Goal: Task Accomplishment & Management: Use online tool/utility

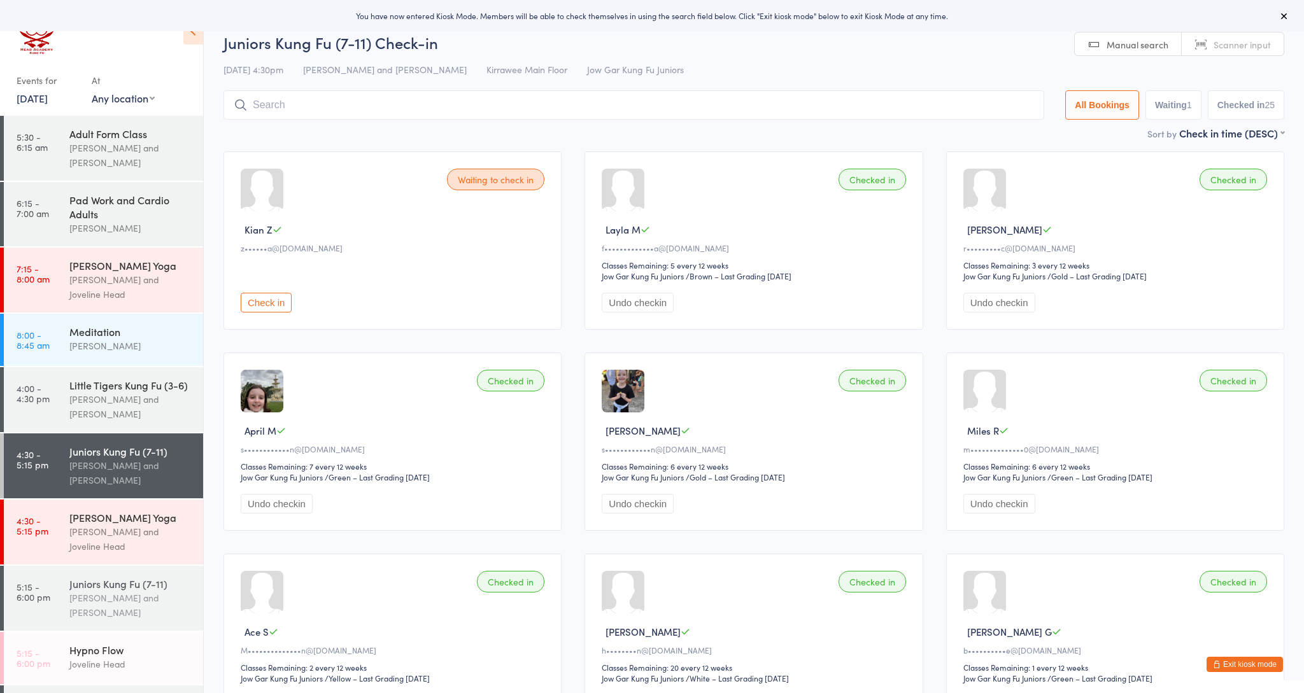
click at [104, 587] on div "Juniors Kung Fu (7-11)" at bounding box center [130, 584] width 123 height 14
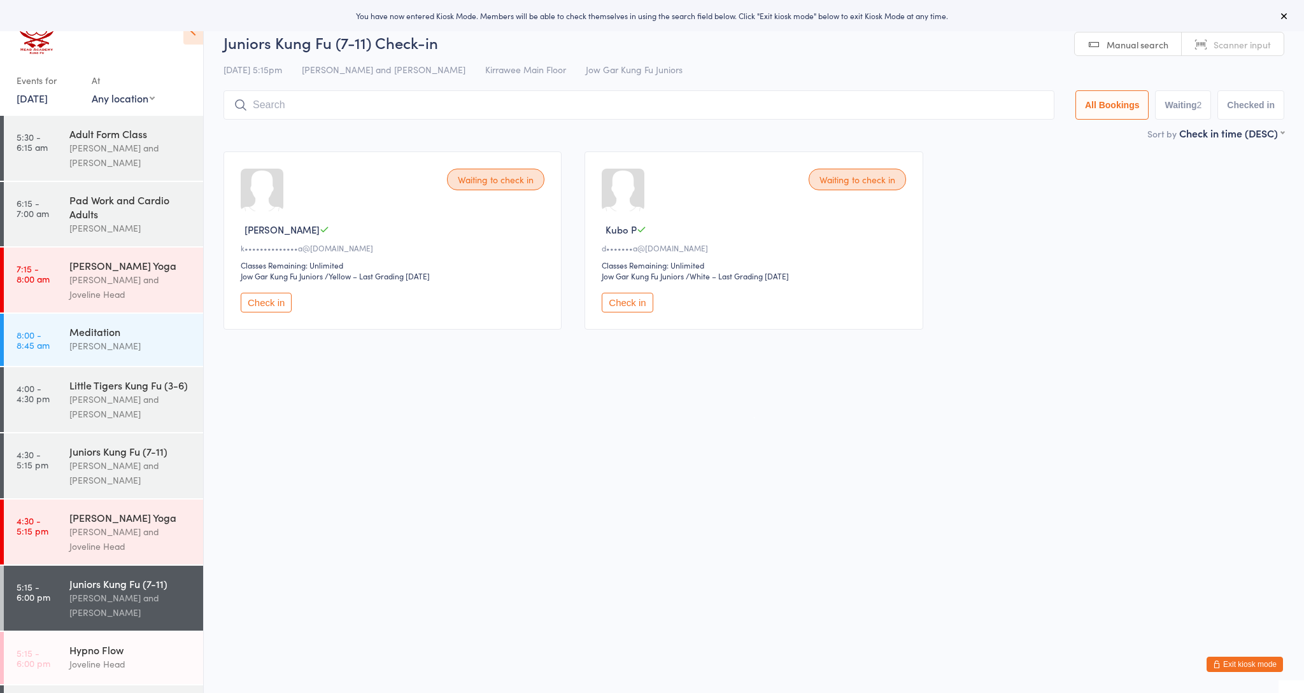
click at [256, 307] on button "Check in" at bounding box center [266, 303] width 51 height 20
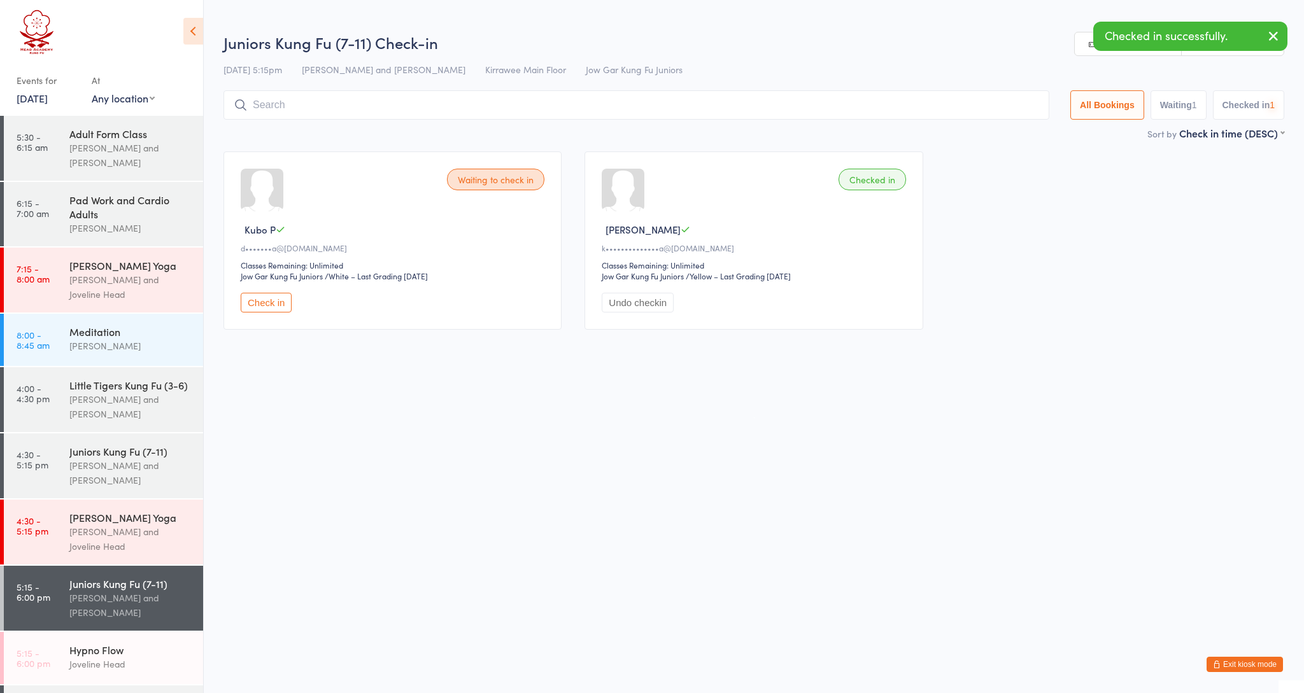
click at [255, 307] on button "Check in" at bounding box center [266, 303] width 51 height 20
click at [303, 106] on input "search" at bounding box center [638, 104] width 831 height 29
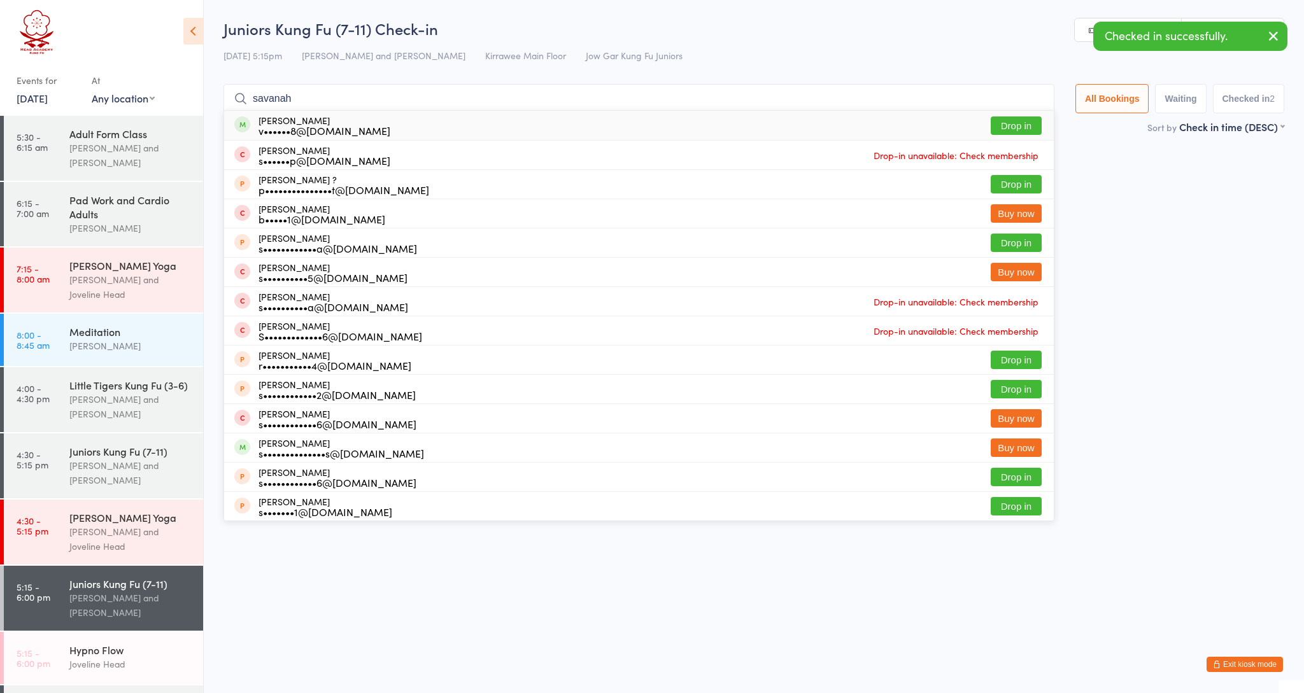
type input "Savannah"
drag, startPoint x: 233, startPoint y: 169, endPoint x: 368, endPoint y: 129, distance: 140.6
click at [368, 129] on div "[PERSON_NAME] v••••••8@[DOMAIN_NAME] Drop in" at bounding box center [638, 125] width 829 height 29
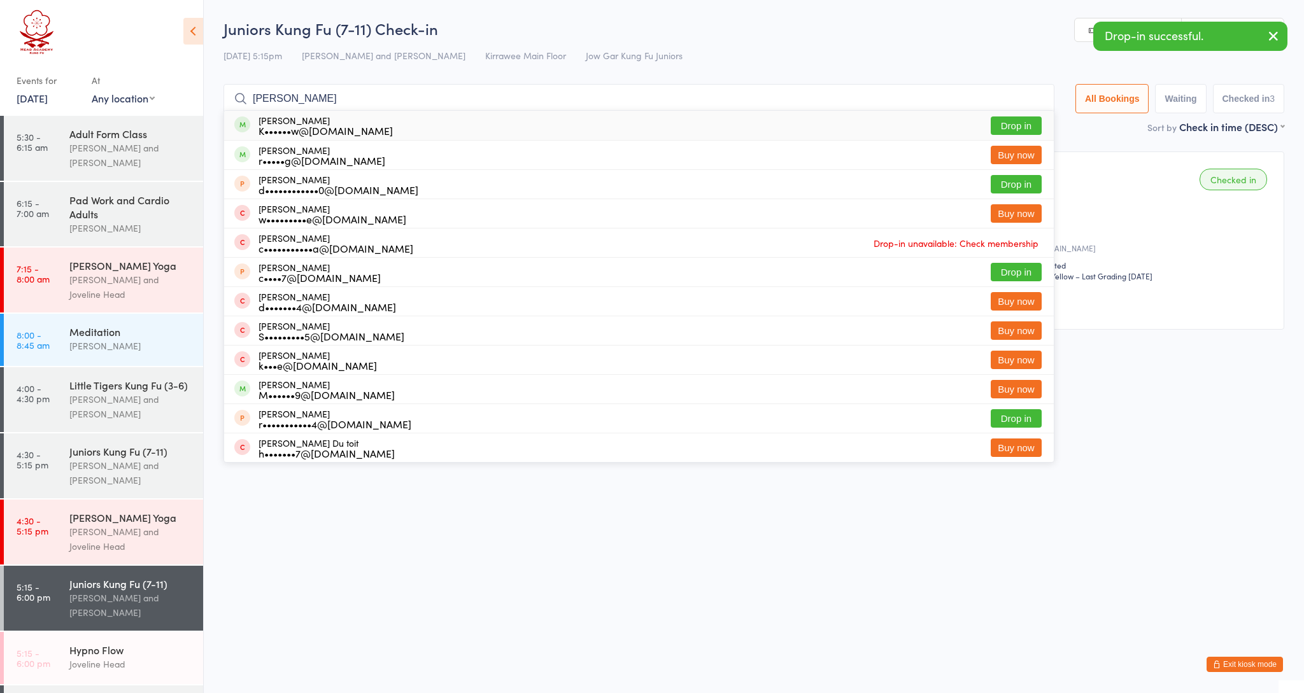
type input "[PERSON_NAME]"
click at [291, 129] on div "K••••••w@[DOMAIN_NAME]" at bounding box center [325, 130] width 134 height 10
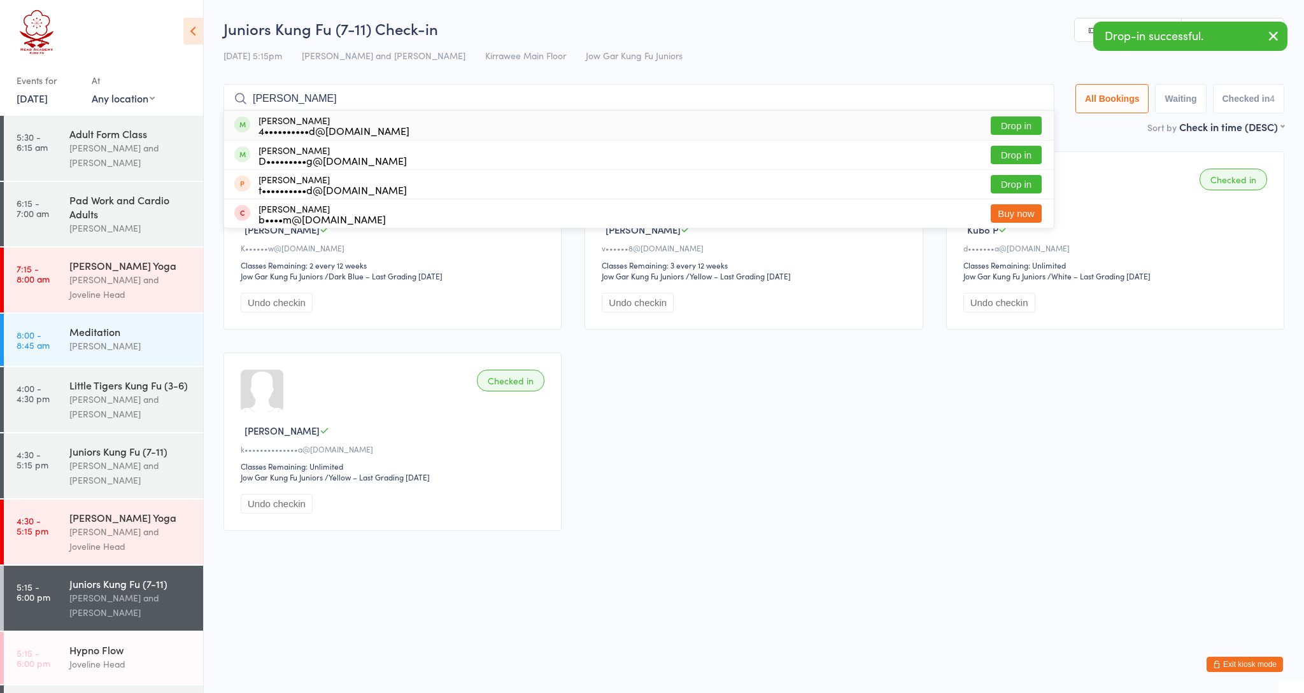
type input "[PERSON_NAME]"
drag, startPoint x: 291, startPoint y: 129, endPoint x: 317, endPoint y: 120, distance: 27.6
click at [317, 120] on div "[PERSON_NAME] 4••••••••••d@[DOMAIN_NAME]" at bounding box center [333, 125] width 151 height 20
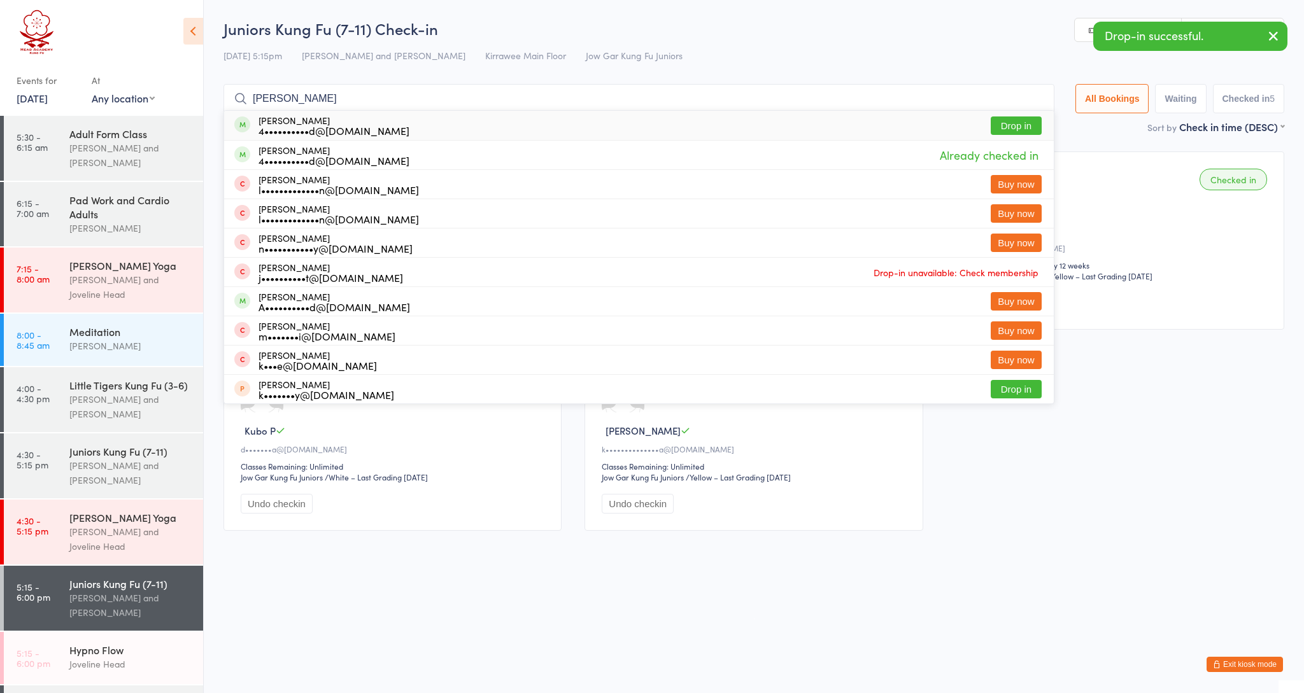
type input "[PERSON_NAME]"
click at [302, 125] on div "4••••••••••d@[DOMAIN_NAME]" at bounding box center [333, 130] width 151 height 10
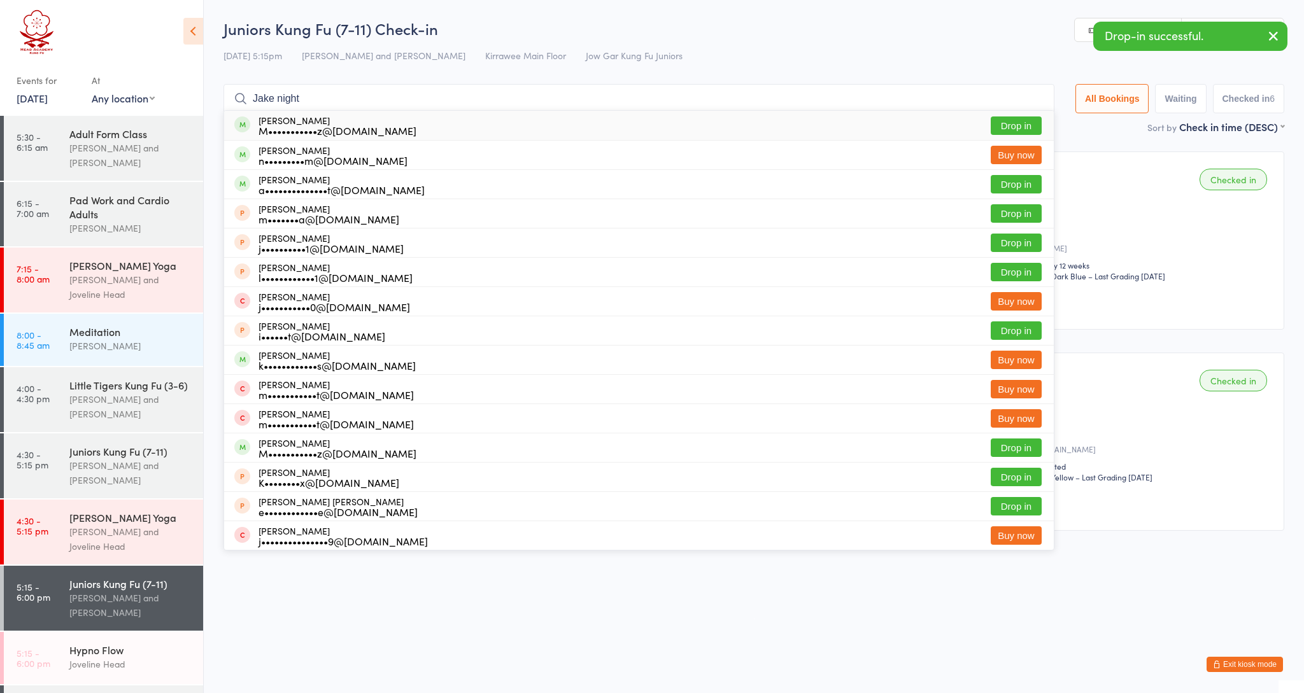
type input "Jake night"
click at [284, 130] on div "M•••••••••••z@[DOMAIN_NAME]" at bounding box center [337, 130] width 158 height 10
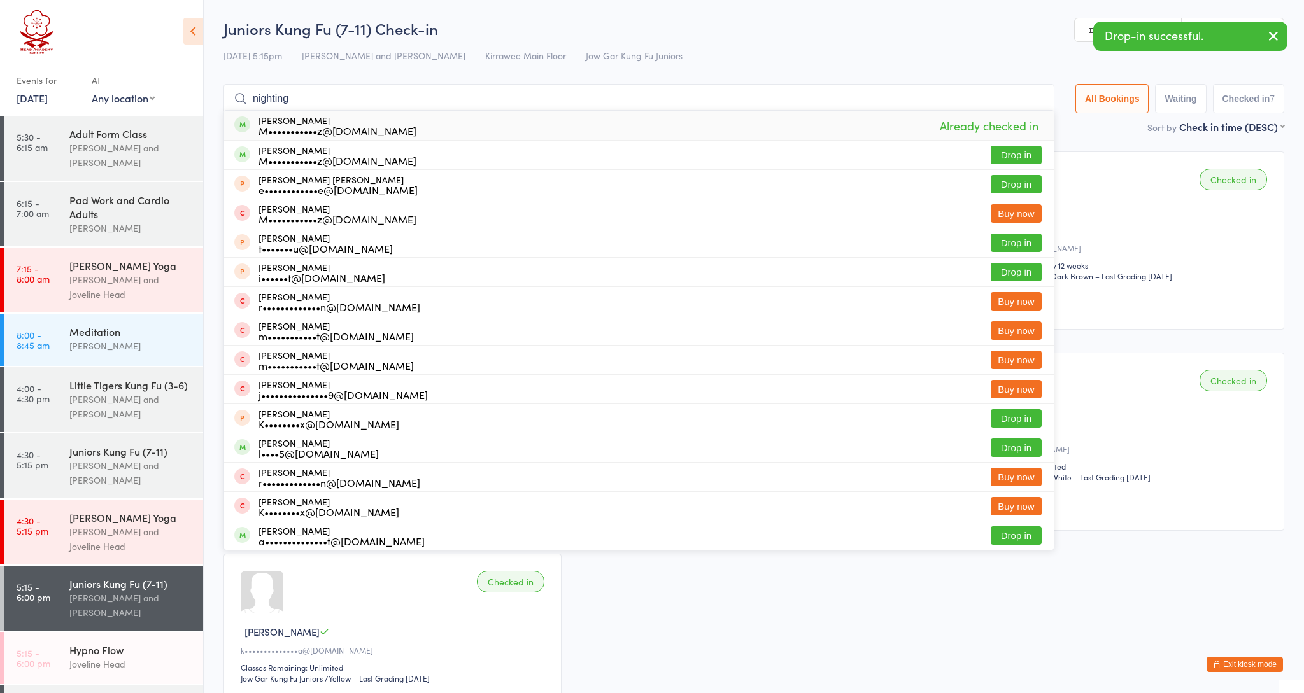
type input "fighting"
drag, startPoint x: 307, startPoint y: 115, endPoint x: 334, endPoint y: 155, distance: 48.6
click at [334, 155] on div "M•••••••••••z@[DOMAIN_NAME]" at bounding box center [337, 160] width 158 height 10
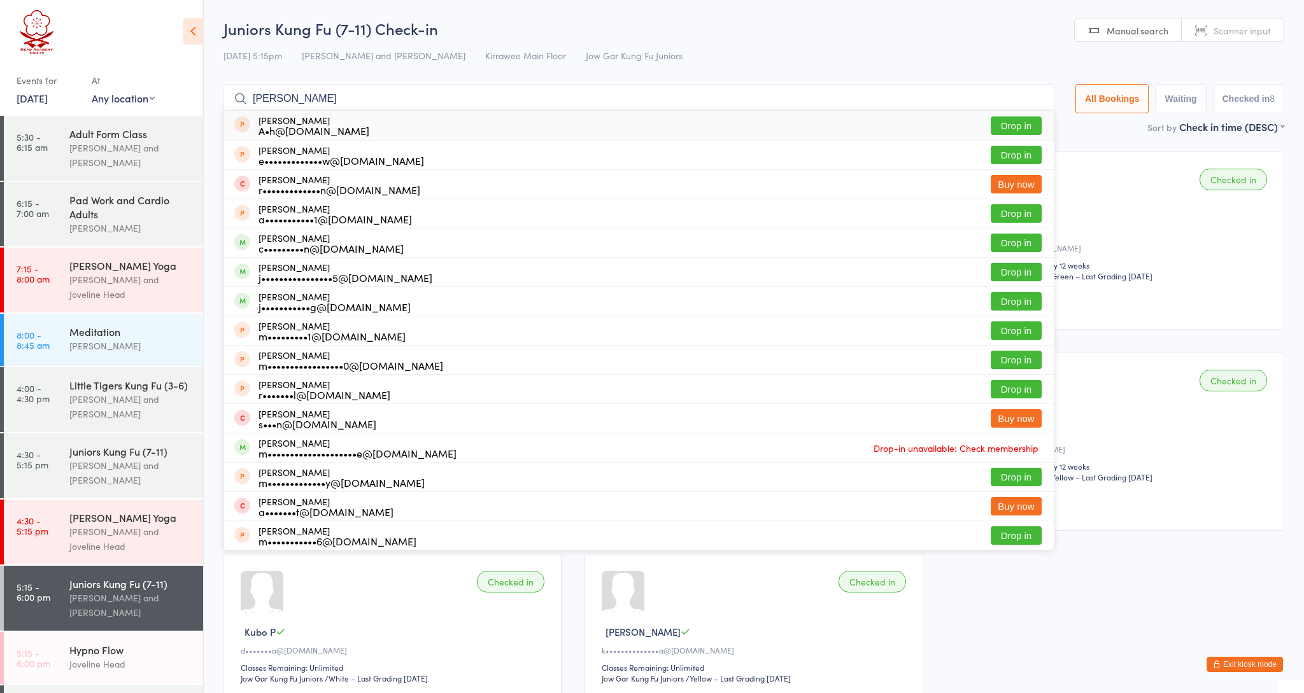
type input "[PERSON_NAME]"
drag, startPoint x: 334, startPoint y: 155, endPoint x: 314, endPoint y: 293, distance: 139.0
click at [314, 293] on div "[PERSON_NAME] j•••••••••••g@[DOMAIN_NAME]" at bounding box center [334, 302] width 152 height 20
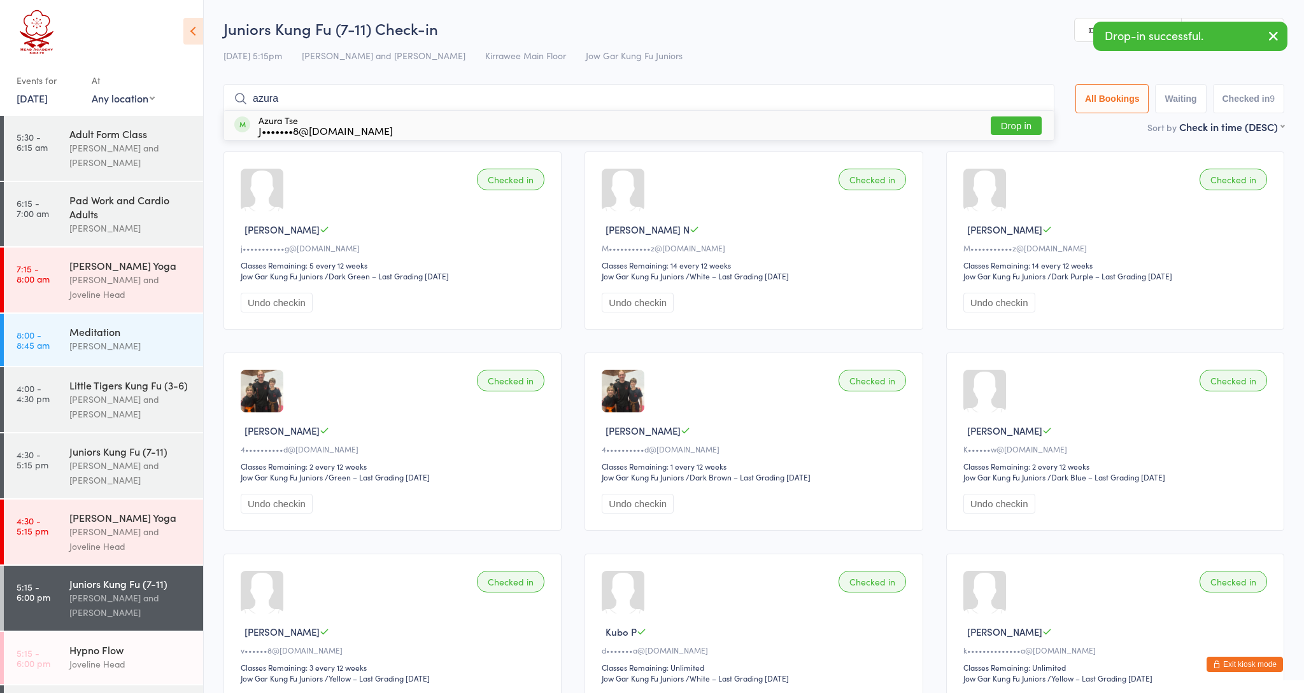
type input "azura"
click at [369, 120] on div "Azura Tse J•••••••8@[DOMAIN_NAME] Drop in" at bounding box center [638, 125] width 829 height 29
click at [357, 104] on input "search" at bounding box center [638, 98] width 831 height 29
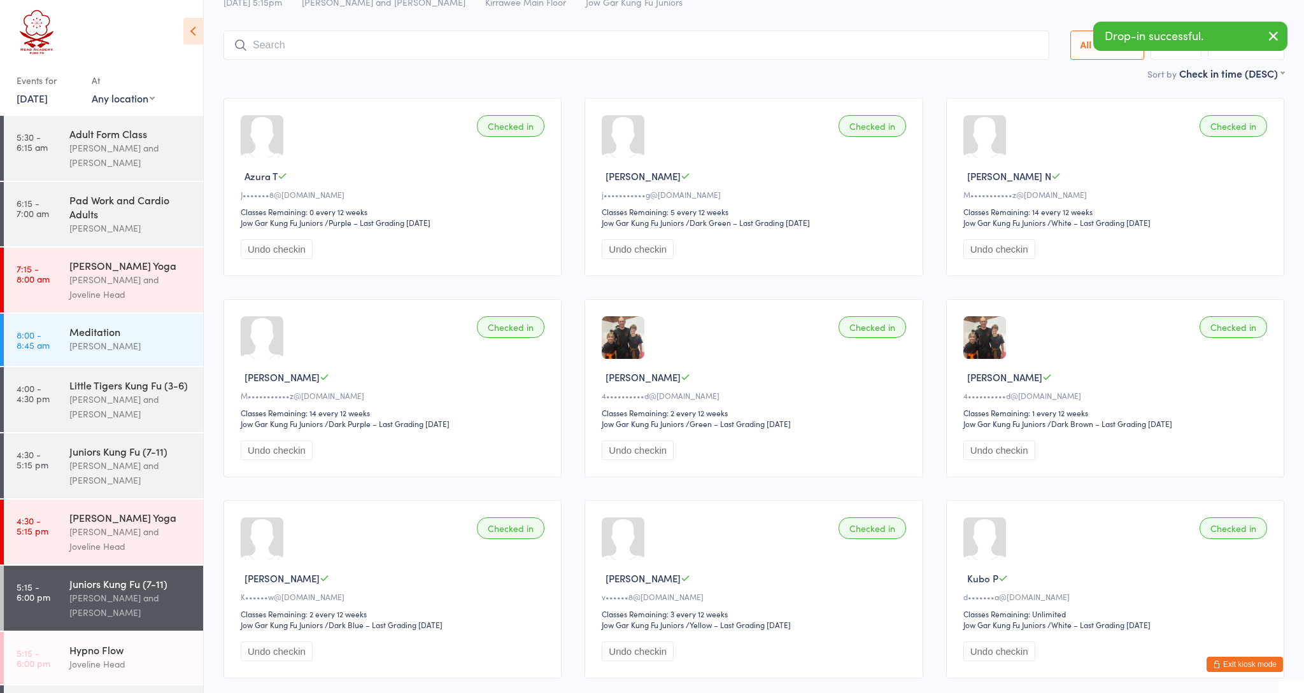
scroll to position [84, 0]
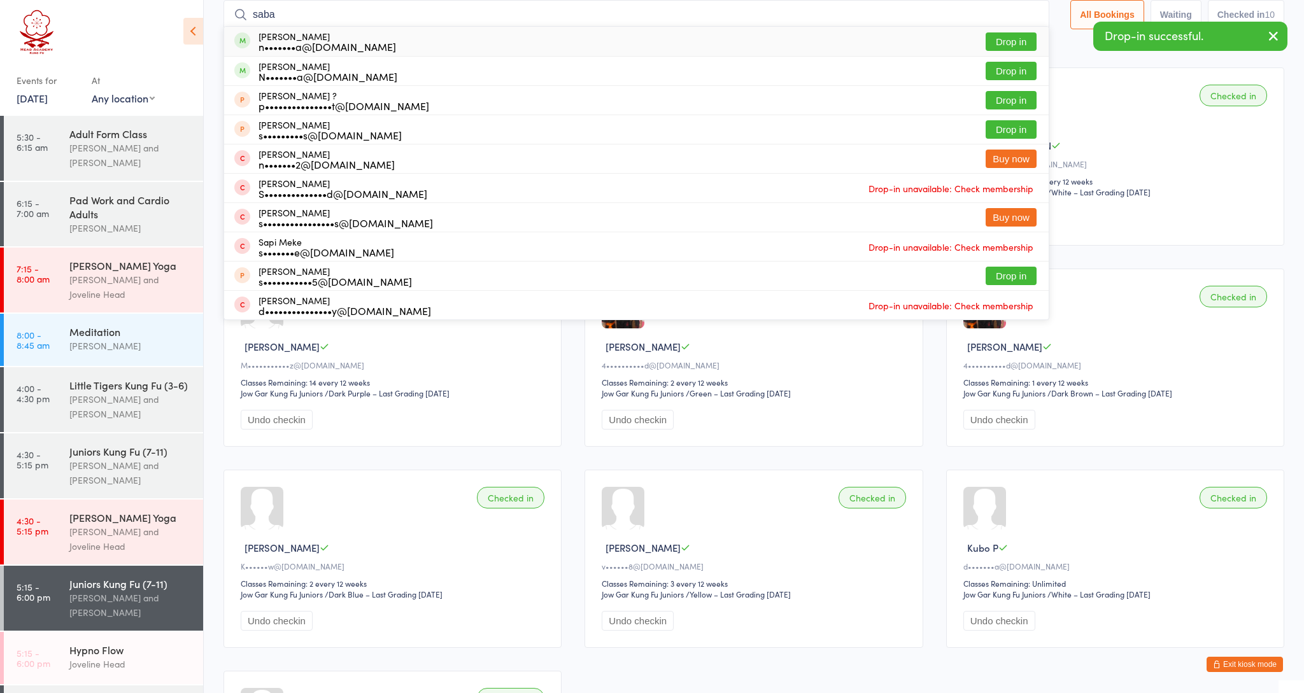
type input "saba"
click at [349, 42] on div "n•••••••a@[DOMAIN_NAME]" at bounding box center [326, 46] width 137 height 10
type input "saba"
click at [291, 71] on div "N•••••••a@[DOMAIN_NAME]" at bounding box center [327, 76] width 139 height 10
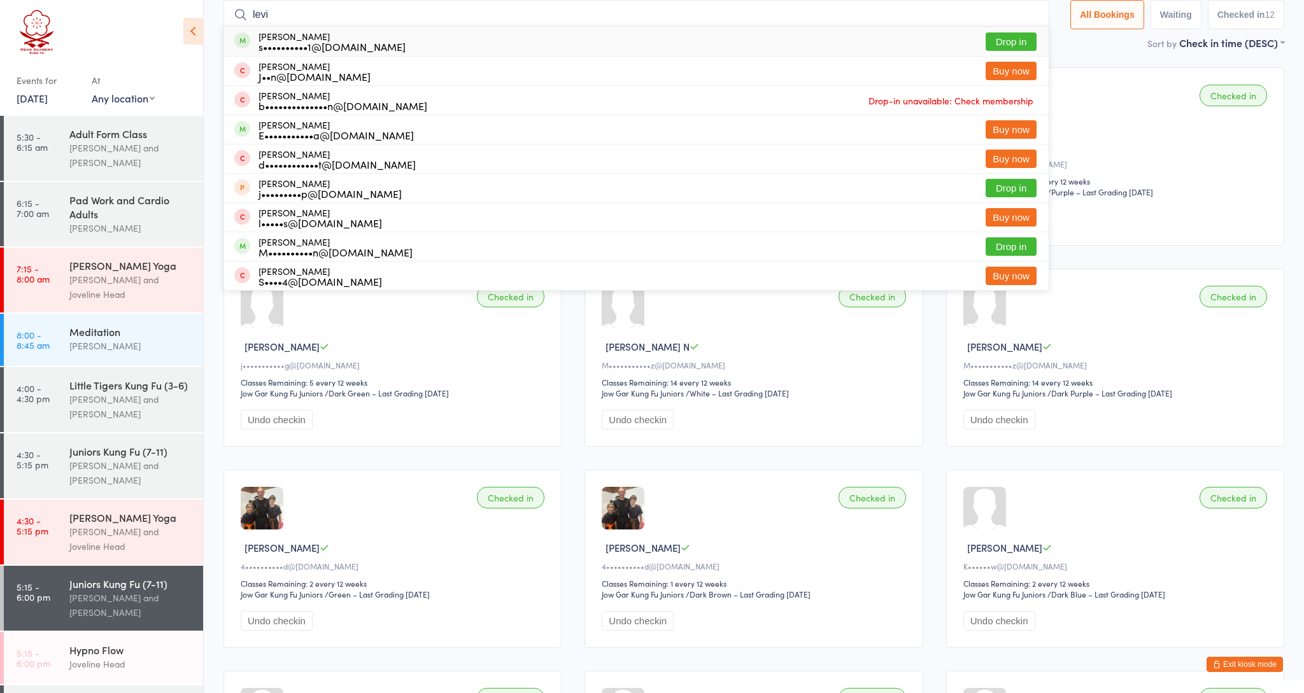
type input "Levi"
drag, startPoint x: 292, startPoint y: 33, endPoint x: 334, endPoint y: 40, distance: 43.2
click at [334, 41] on div "s••••••••••1@[DOMAIN_NAME]" at bounding box center [331, 46] width 147 height 10
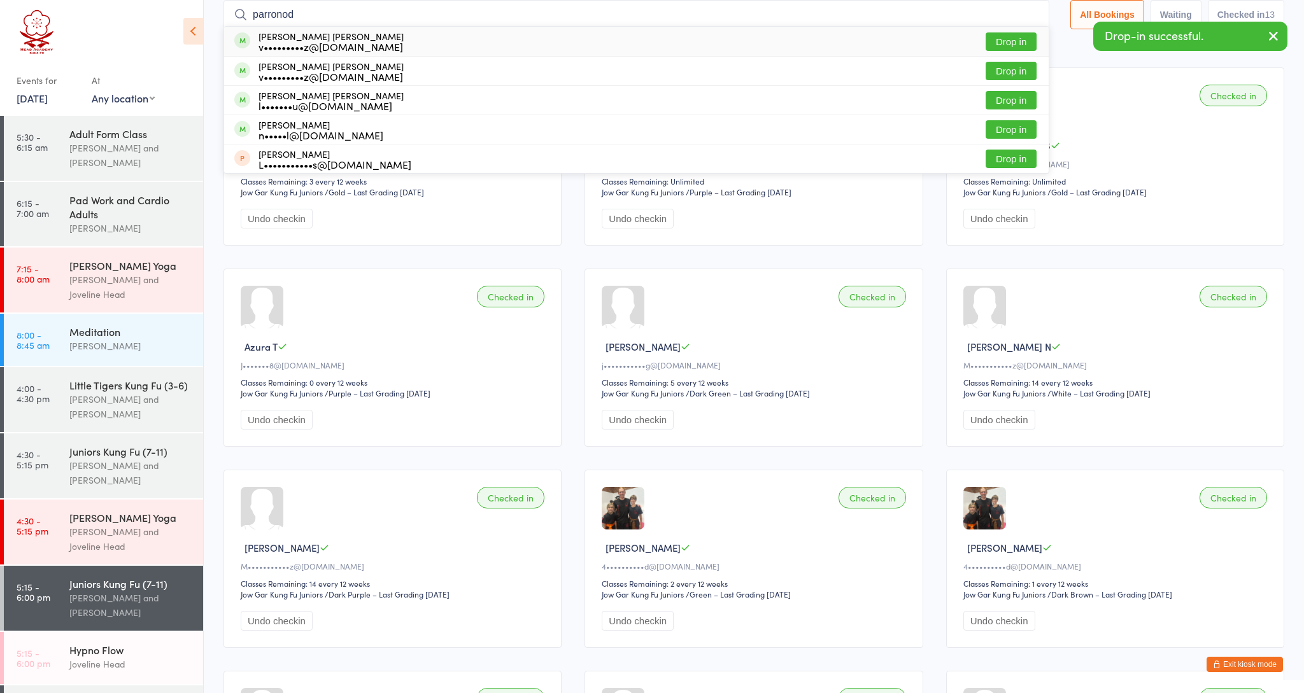
type input "parronod"
click at [342, 41] on div "v•••••••••z@[DOMAIN_NAME]" at bounding box center [330, 46] width 145 height 10
type input "par rondo"
drag, startPoint x: 357, startPoint y: 1, endPoint x: 331, endPoint y: 75, distance: 78.9
click at [331, 75] on div "v•••••••••z@[DOMAIN_NAME]" at bounding box center [330, 76] width 145 height 10
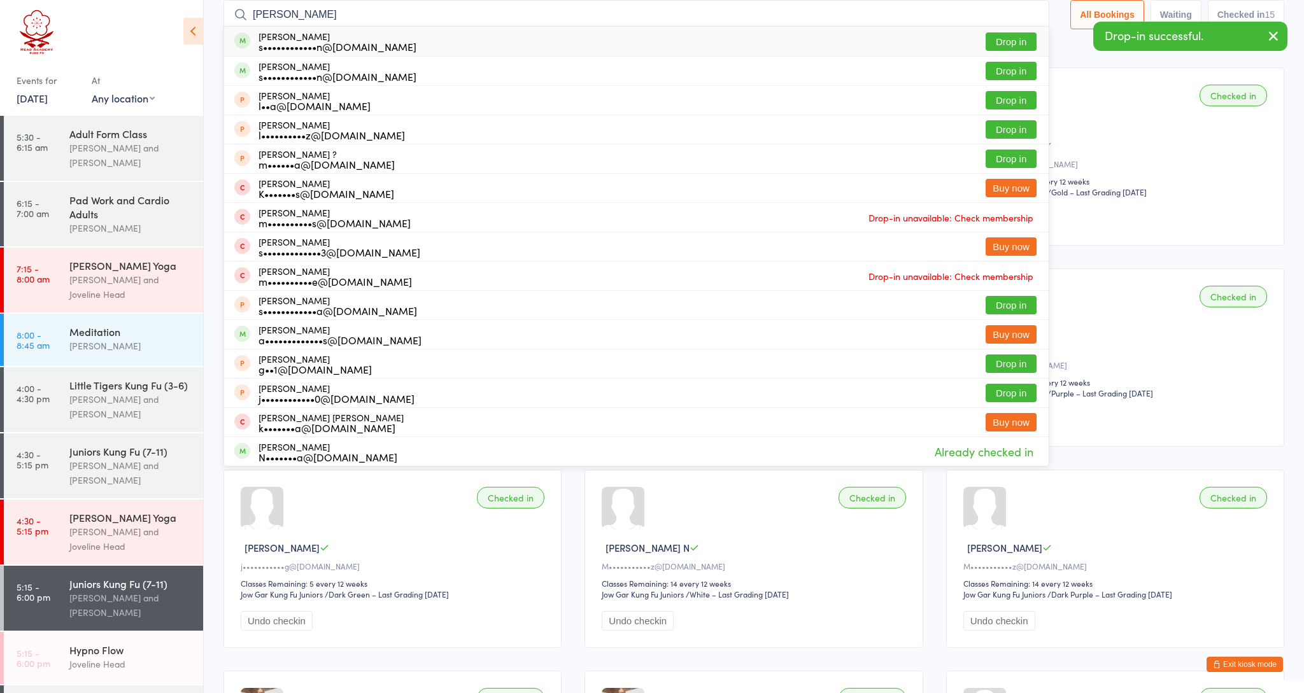
type input "[PERSON_NAME]"
click at [337, 48] on div "s••••••••••••n@[DOMAIN_NAME]" at bounding box center [337, 46] width 158 height 10
type input "[PERSON_NAME]"
click at [292, 67] on div "[PERSON_NAME] s••••••••••••n@[DOMAIN_NAME]" at bounding box center [337, 71] width 158 height 20
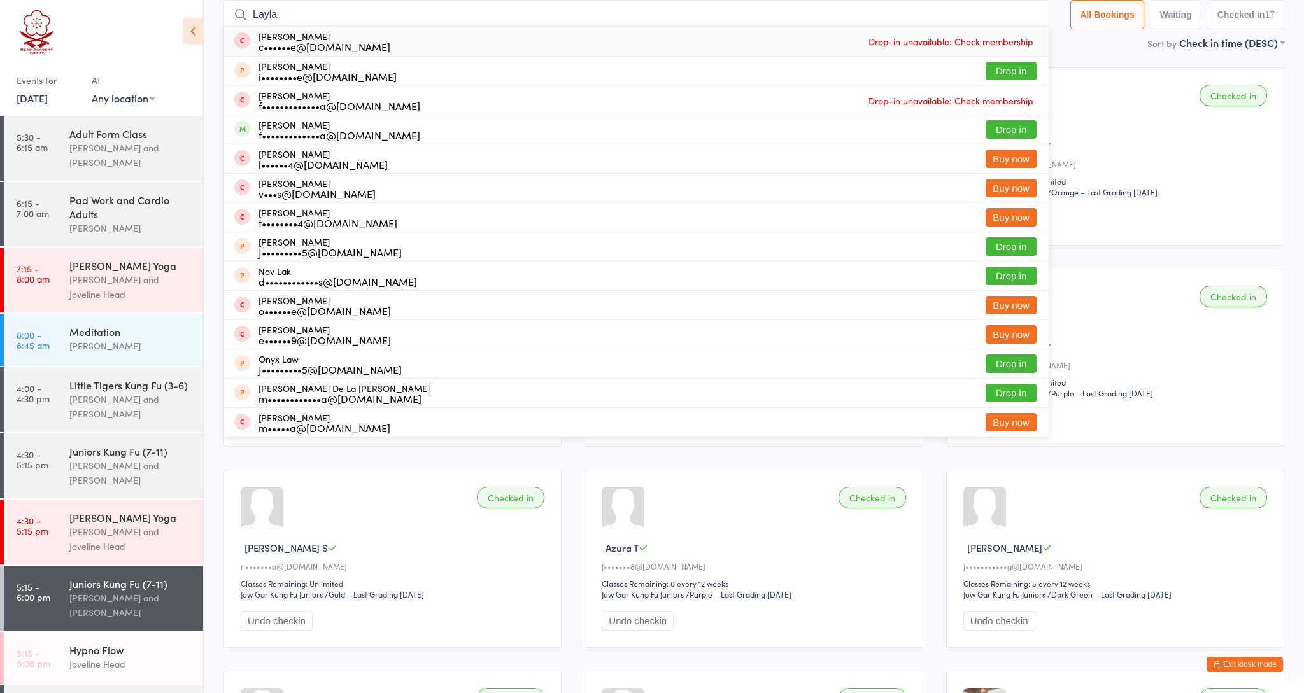
type input "Layla"
drag, startPoint x: 297, startPoint y: 36, endPoint x: 305, endPoint y: 125, distance: 89.4
click at [305, 125] on div "[PERSON_NAME] f•••••••••••••a@[DOMAIN_NAME]" at bounding box center [339, 130] width 162 height 20
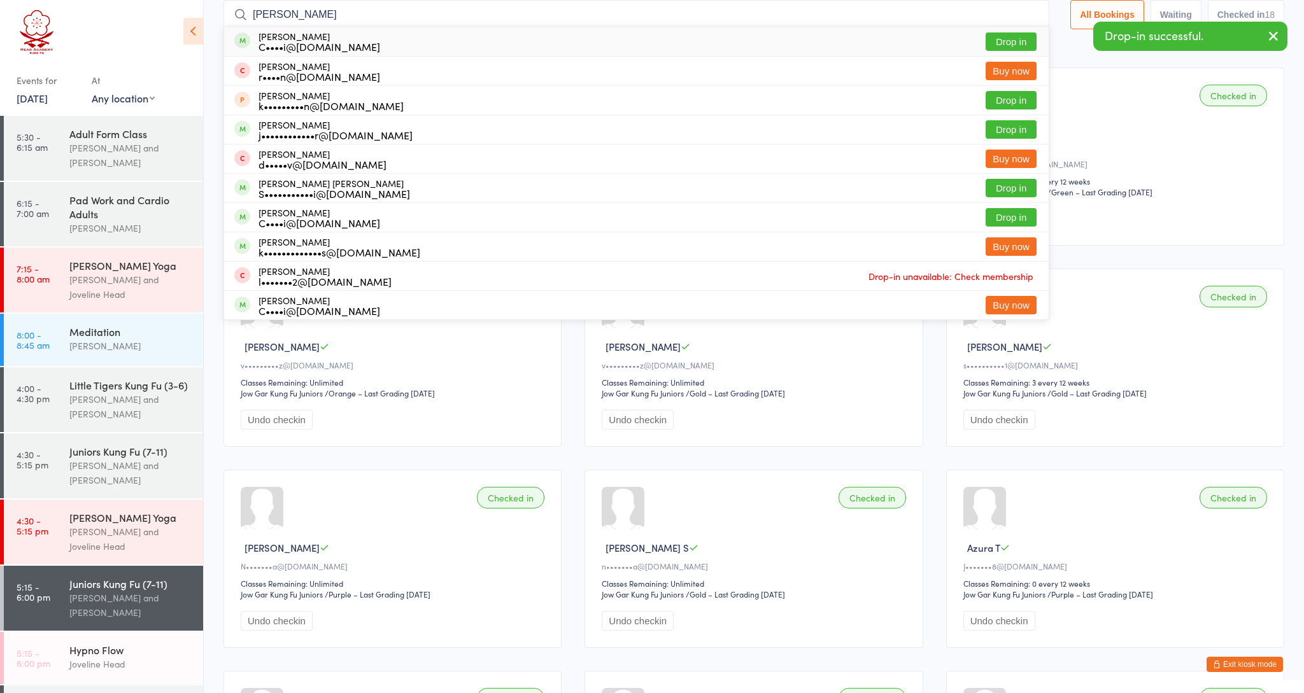
type input "[PERSON_NAME]"
click at [321, 42] on div "C••••i@[DOMAIN_NAME]" at bounding box center [319, 46] width 122 height 10
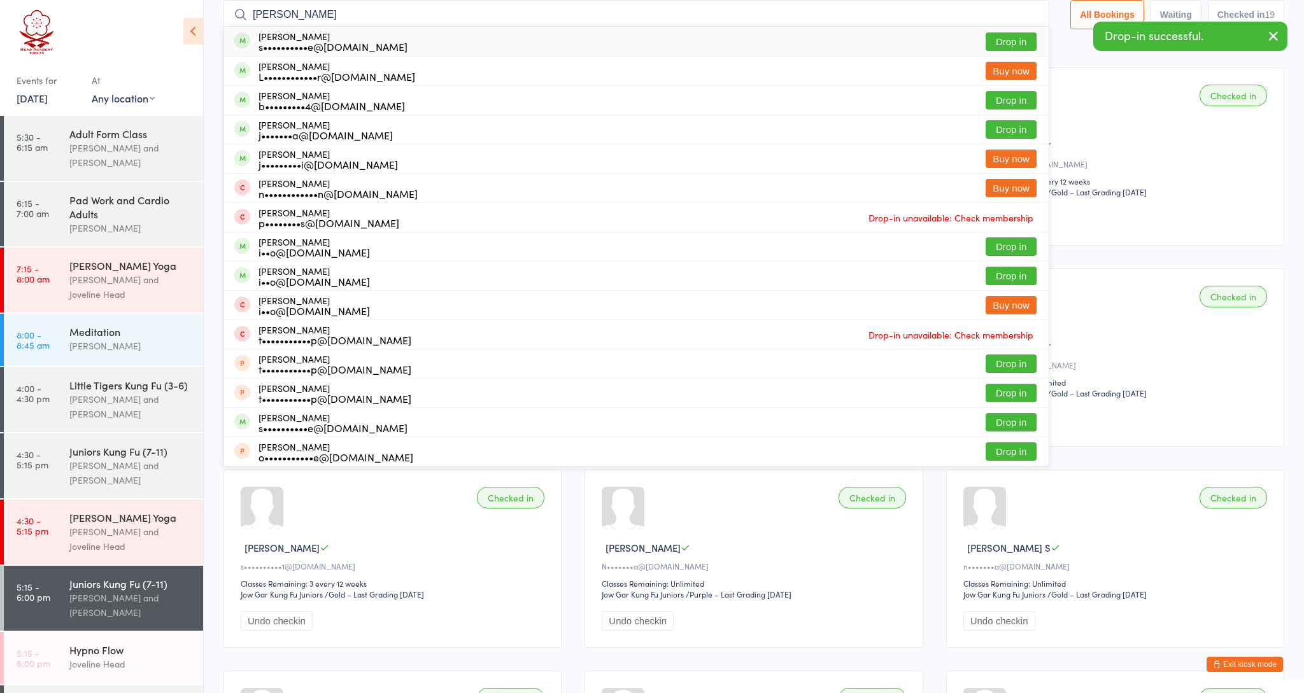
type input "[PERSON_NAME]"
click at [299, 48] on div "s••••••••••e@[DOMAIN_NAME]" at bounding box center [332, 46] width 149 height 10
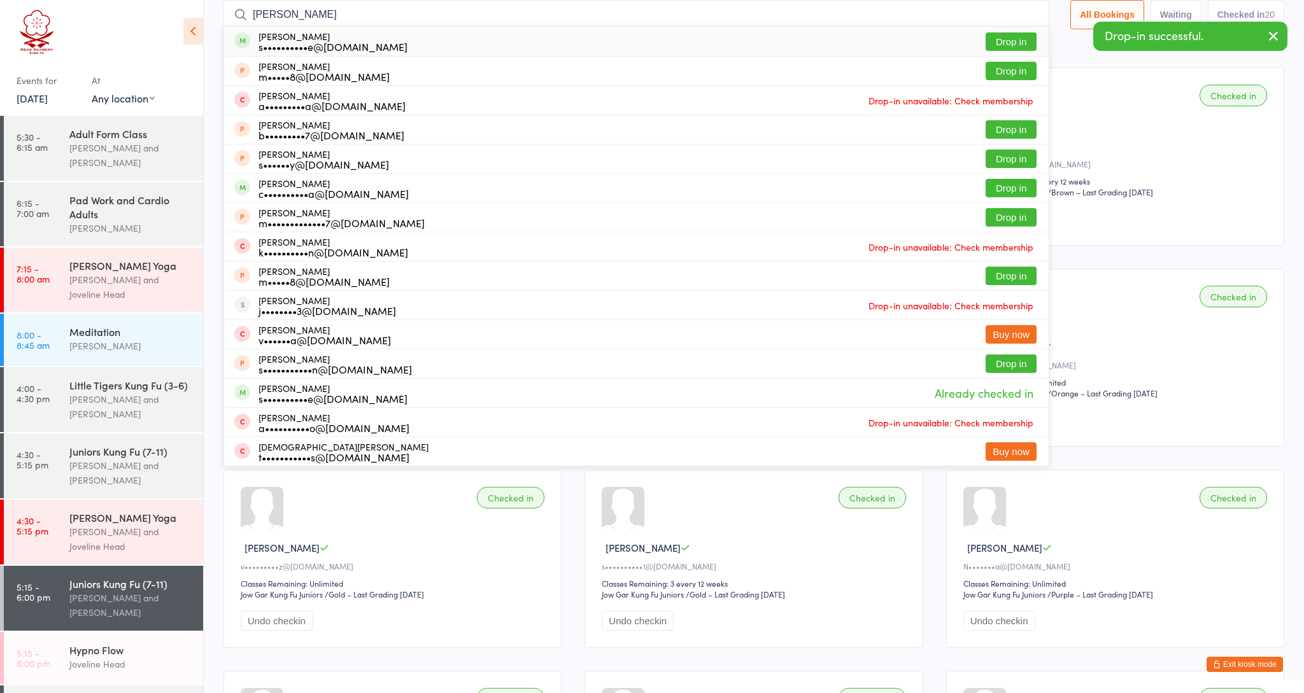
type input "[PERSON_NAME]"
click at [292, 43] on div "s••••••••••e@[DOMAIN_NAME]" at bounding box center [332, 46] width 149 height 10
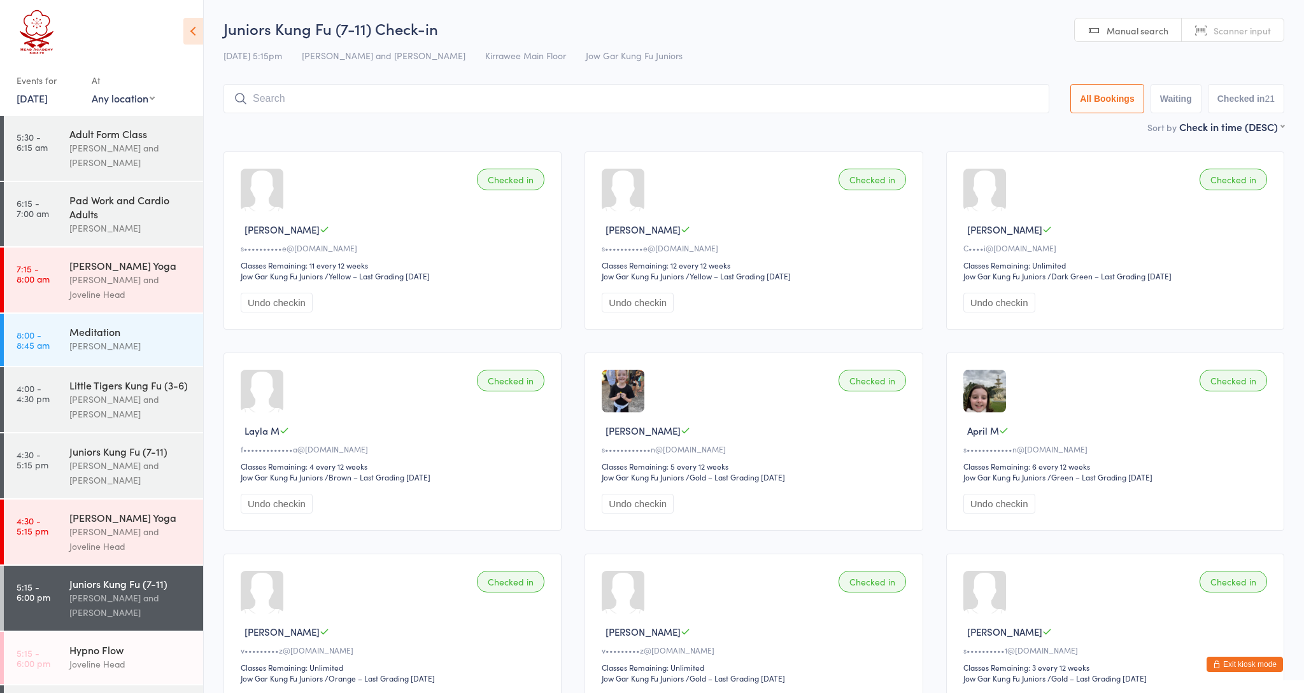
scroll to position [0, 0]
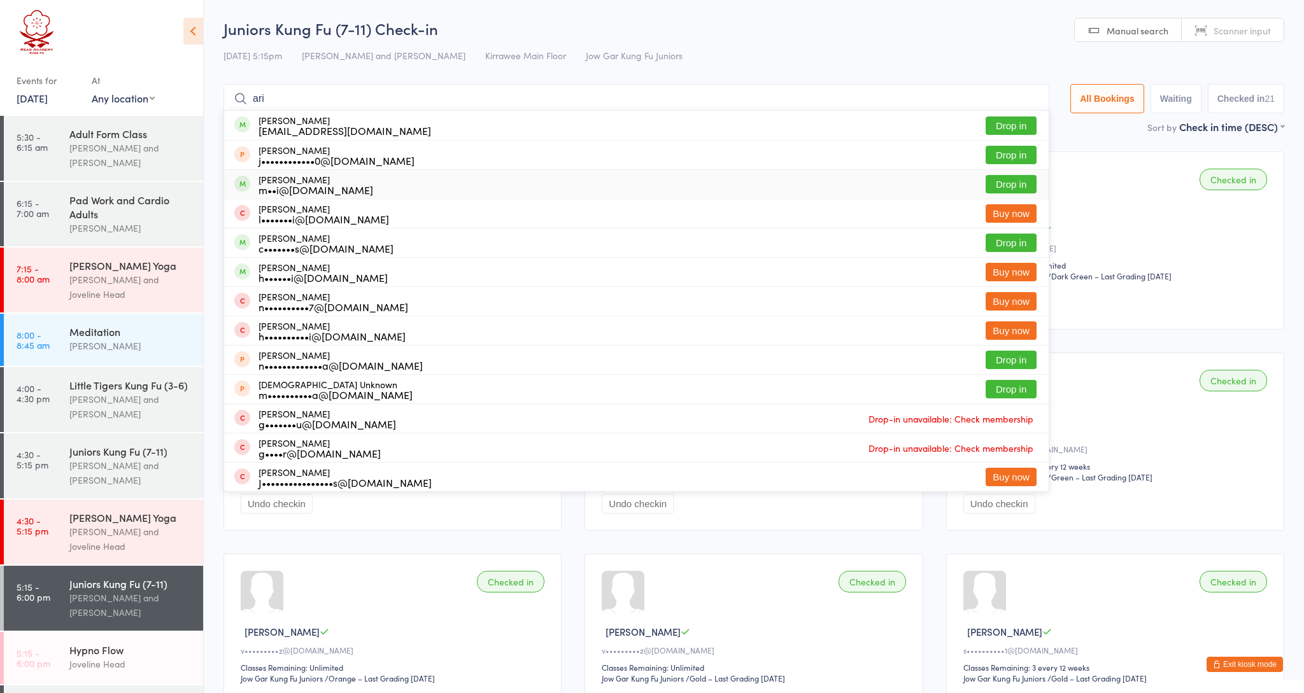
type input "ari"
click at [256, 179] on div "[PERSON_NAME] m••i@[DOMAIN_NAME]" at bounding box center [303, 184] width 139 height 20
